Goal: Find specific page/section: Find specific page/section

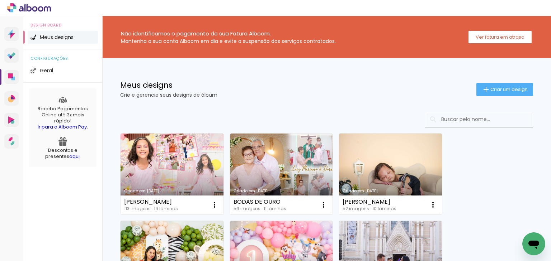
click at [16, 13] on div at bounding box center [275, 8] width 551 height 16
click at [26, 7] on icon at bounding box center [29, 7] width 44 height 9
click at [12, 32] on icon at bounding box center [10, 31] width 5 height 5
